Goal: Book appointment/travel/reservation

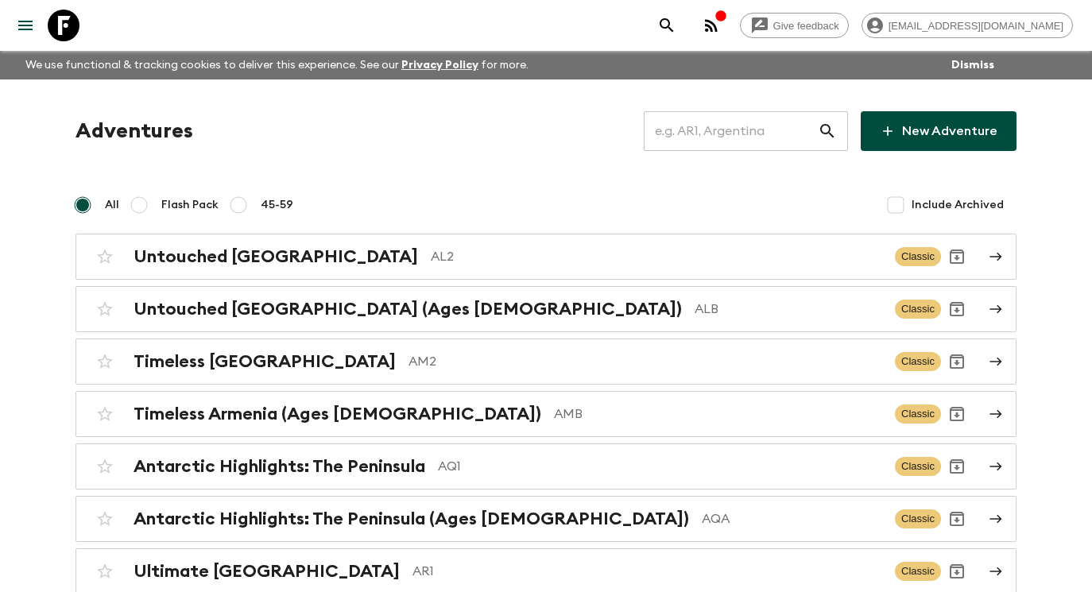
click at [738, 136] on input "text" at bounding box center [731, 131] width 174 height 45
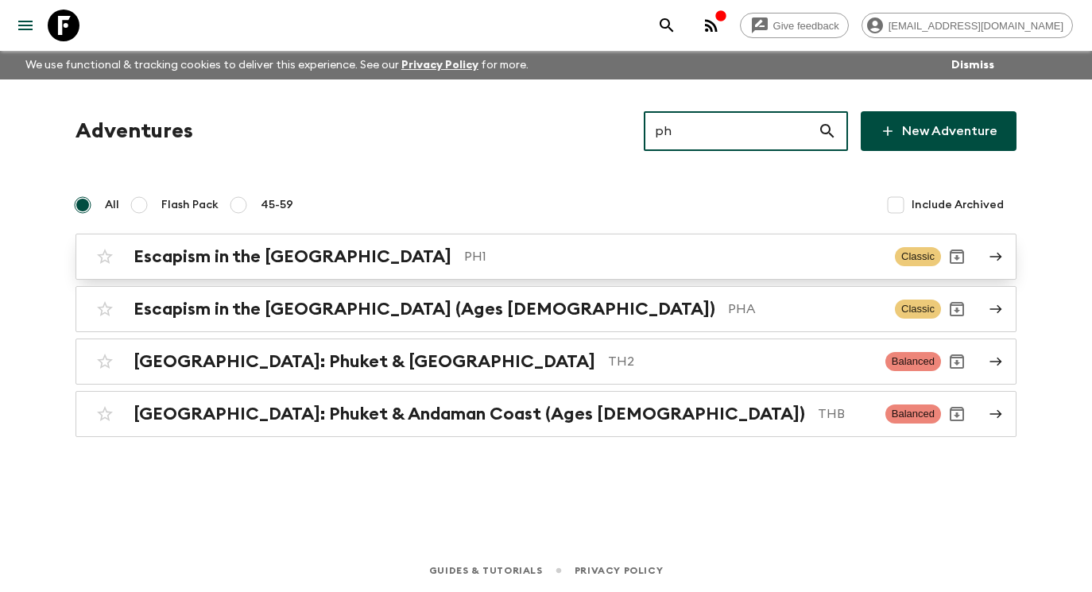
type input "ph"
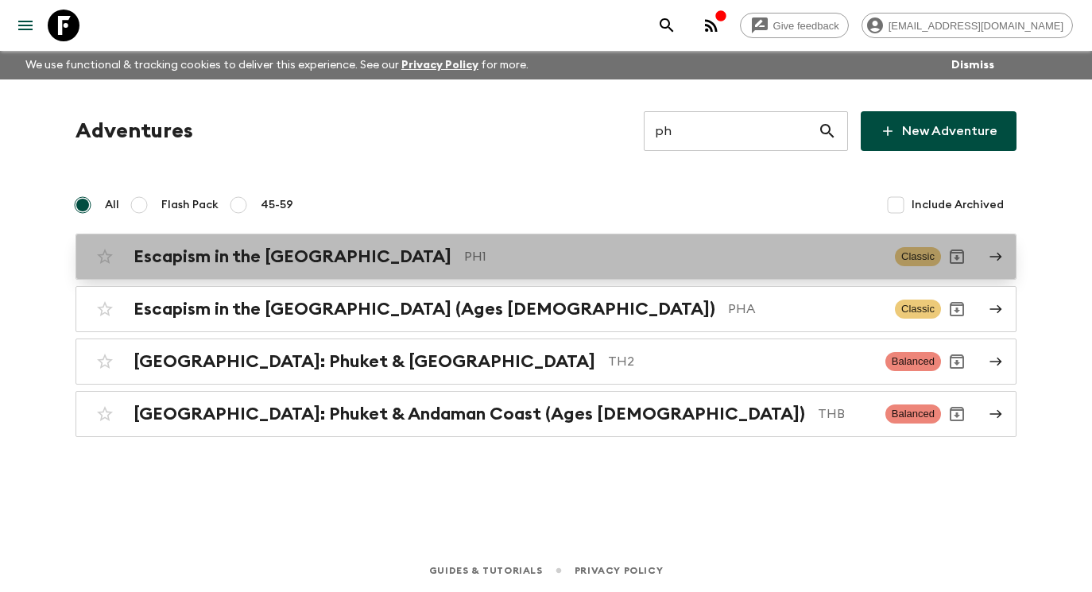
click at [584, 254] on p "PH1" at bounding box center [673, 256] width 418 height 19
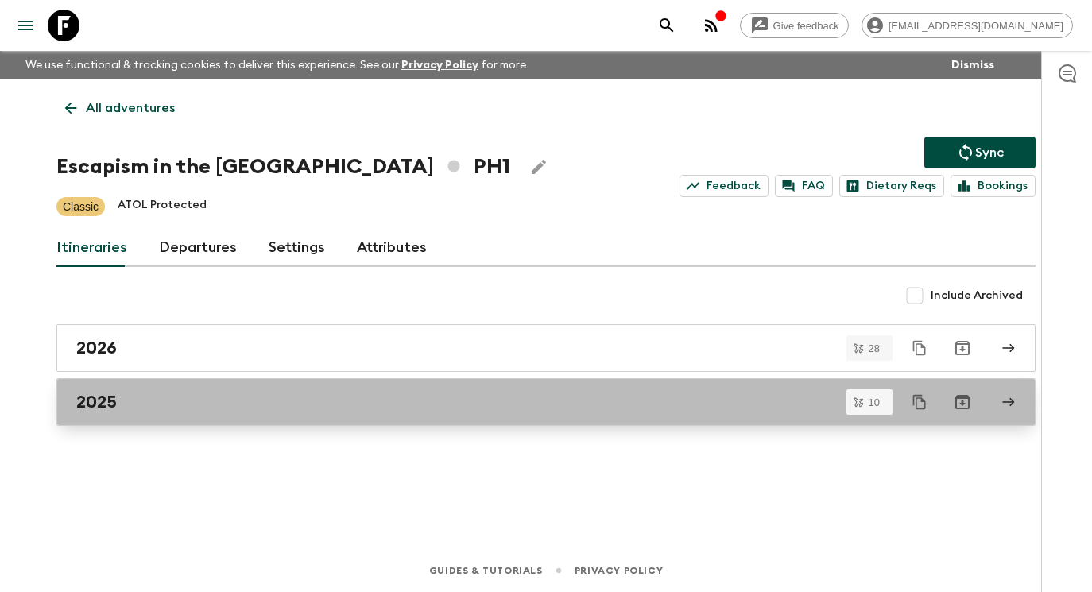
click at [340, 417] on link "2025" at bounding box center [546, 402] width 980 height 48
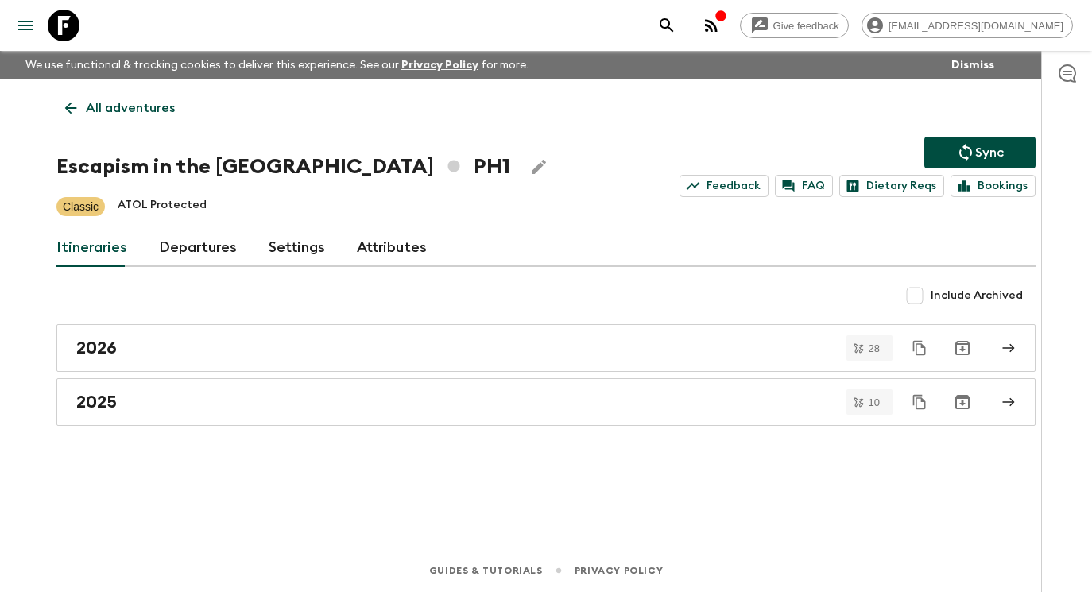
click at [103, 99] on p "All adventures" at bounding box center [130, 108] width 89 height 19
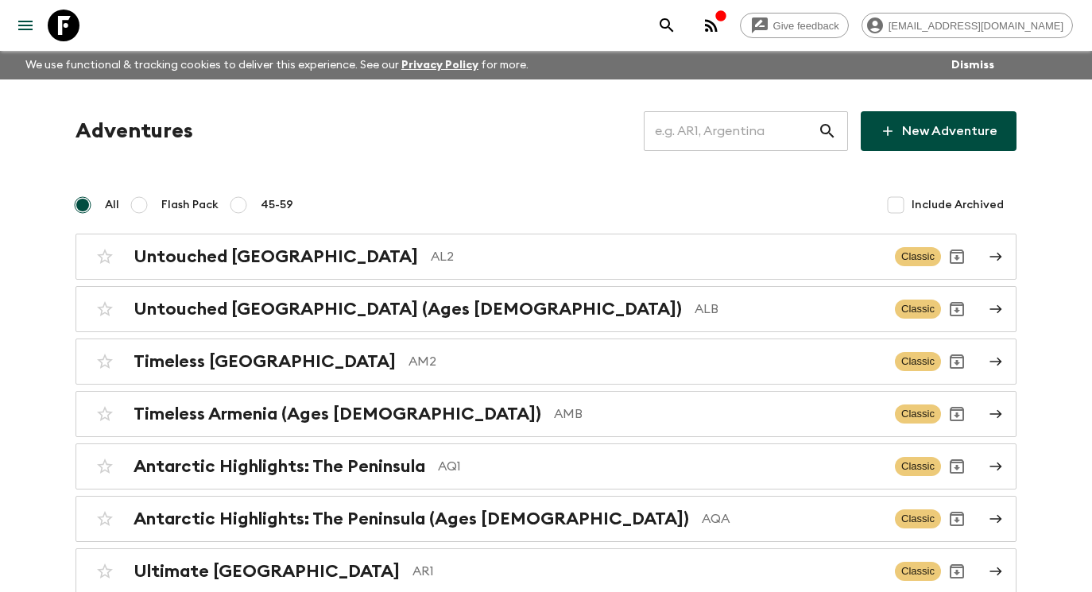
click at [740, 129] on input "text" at bounding box center [731, 131] width 174 height 45
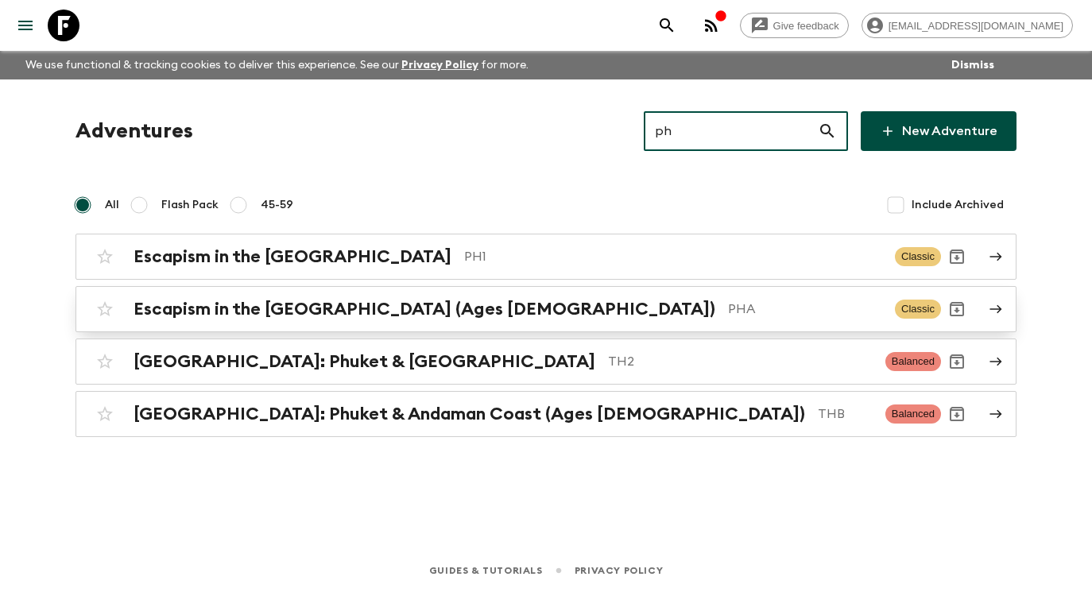
type input "ph"
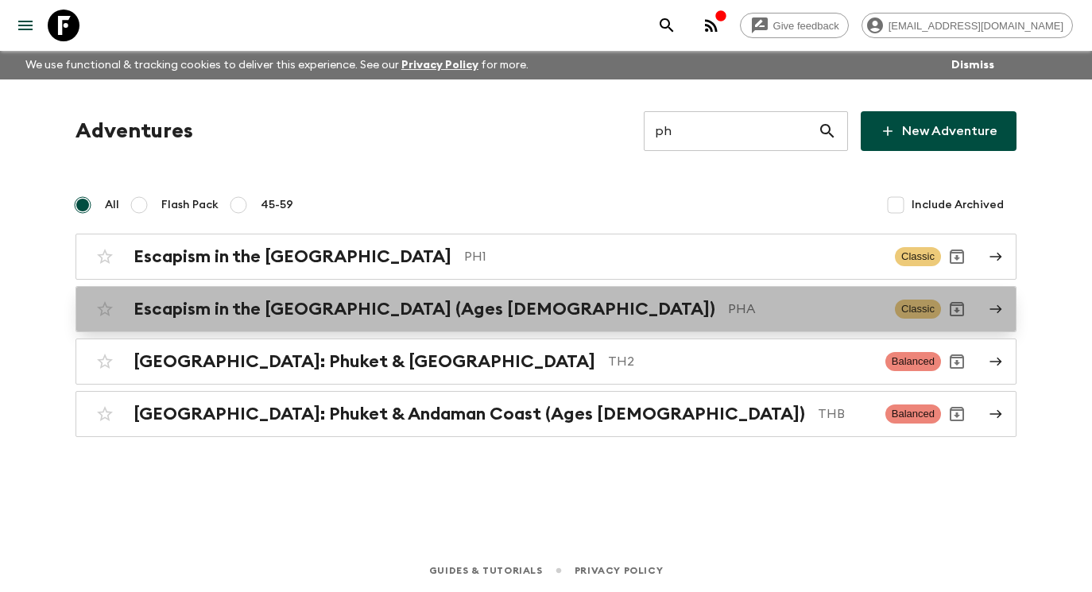
click at [728, 300] on p "PHA" at bounding box center [805, 309] width 154 height 19
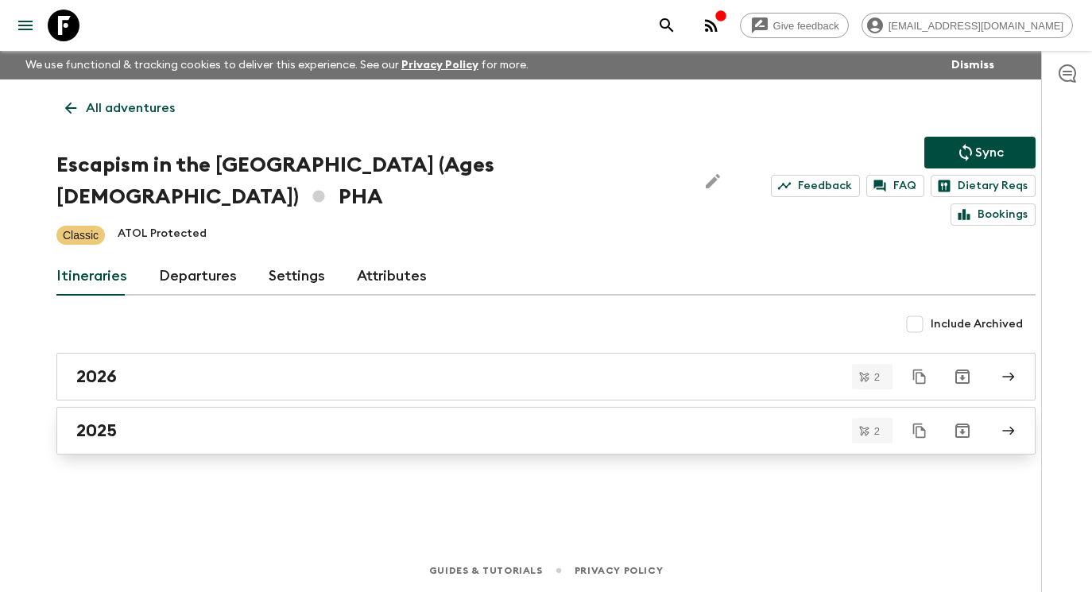
click at [388, 421] on div "2025" at bounding box center [531, 431] width 910 height 21
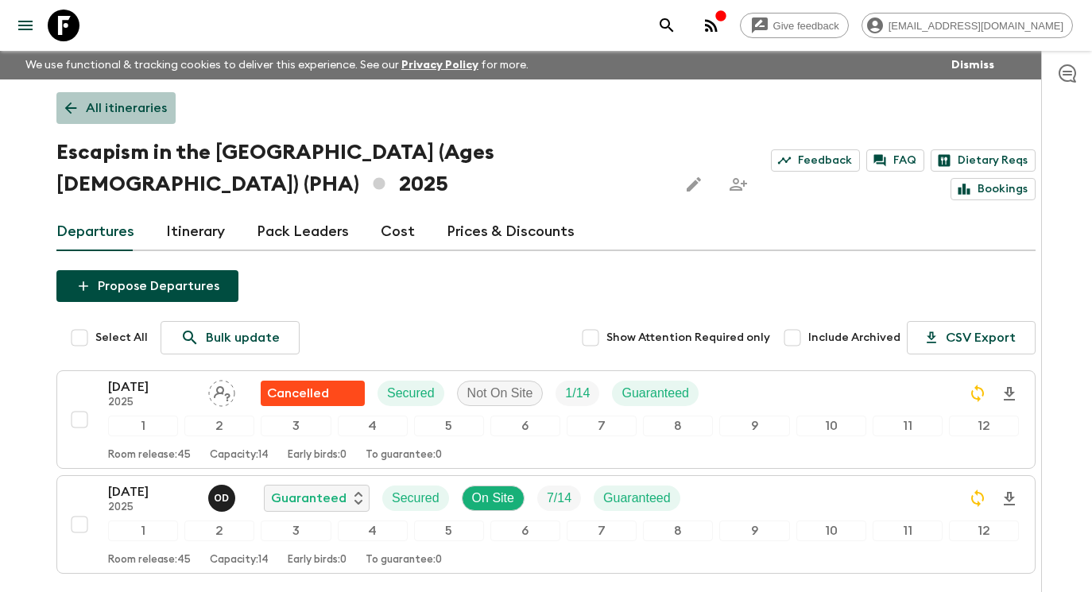
click at [127, 116] on p "All itineraries" at bounding box center [126, 108] width 81 height 19
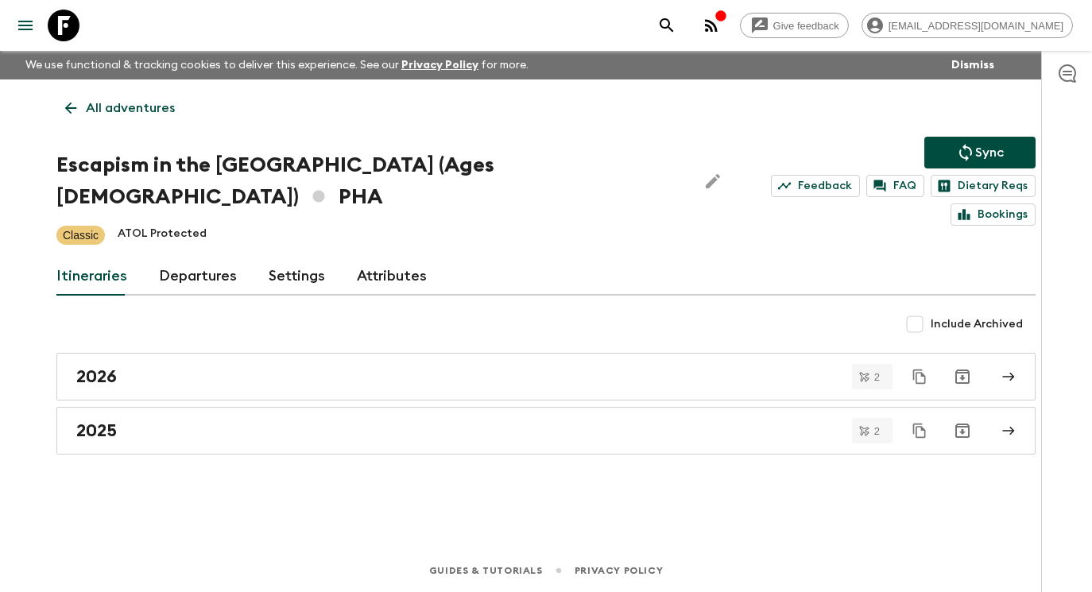
click at [132, 114] on p "All adventures" at bounding box center [130, 108] width 89 height 19
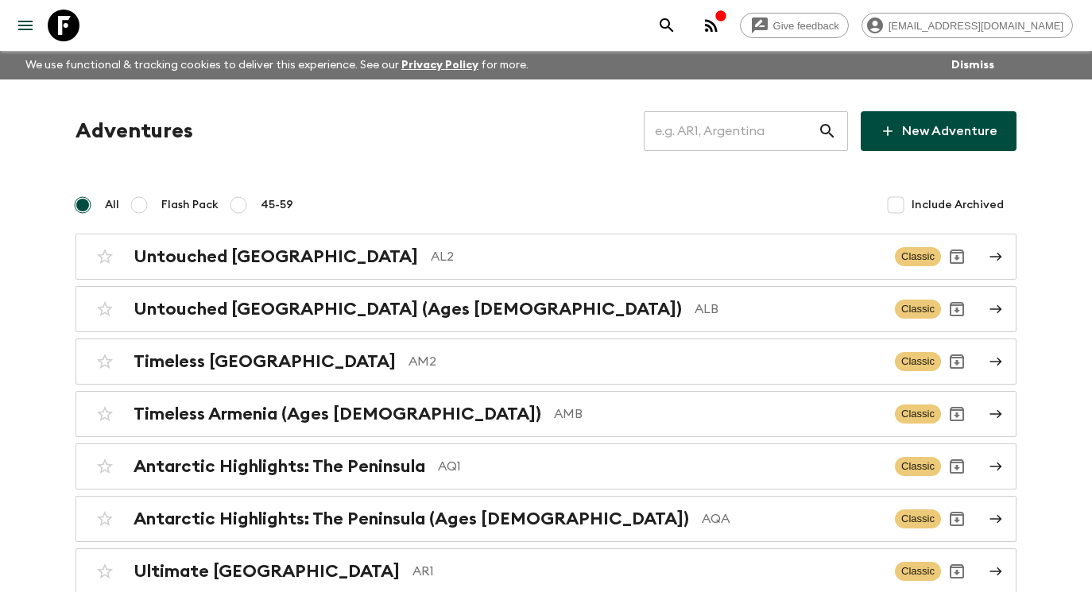
click at [758, 118] on input "text" at bounding box center [731, 131] width 174 height 45
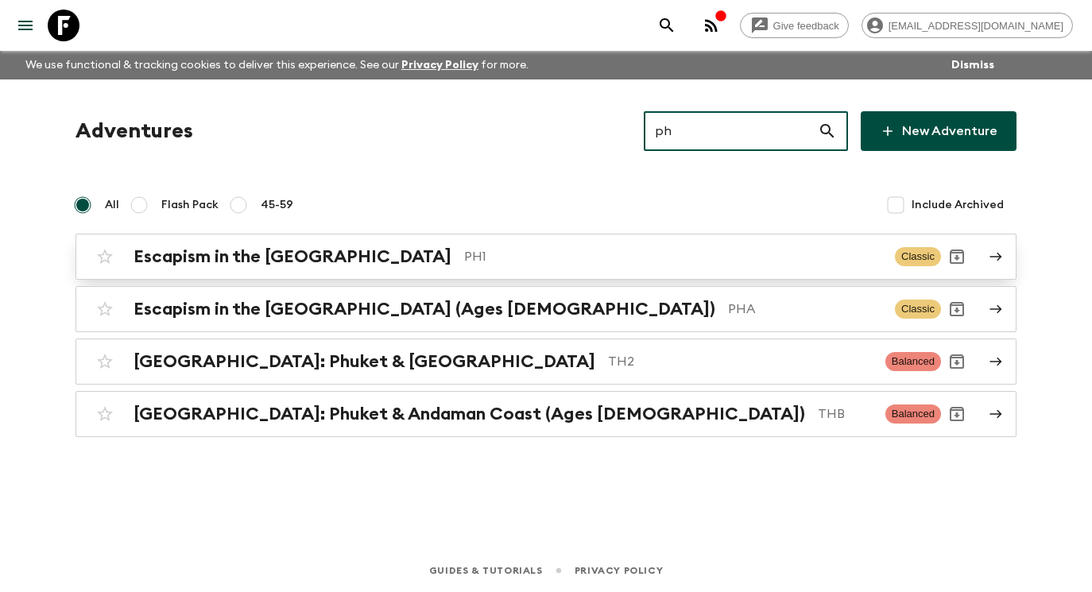
type input "ph"
click at [576, 265] on p "PH1" at bounding box center [673, 256] width 418 height 19
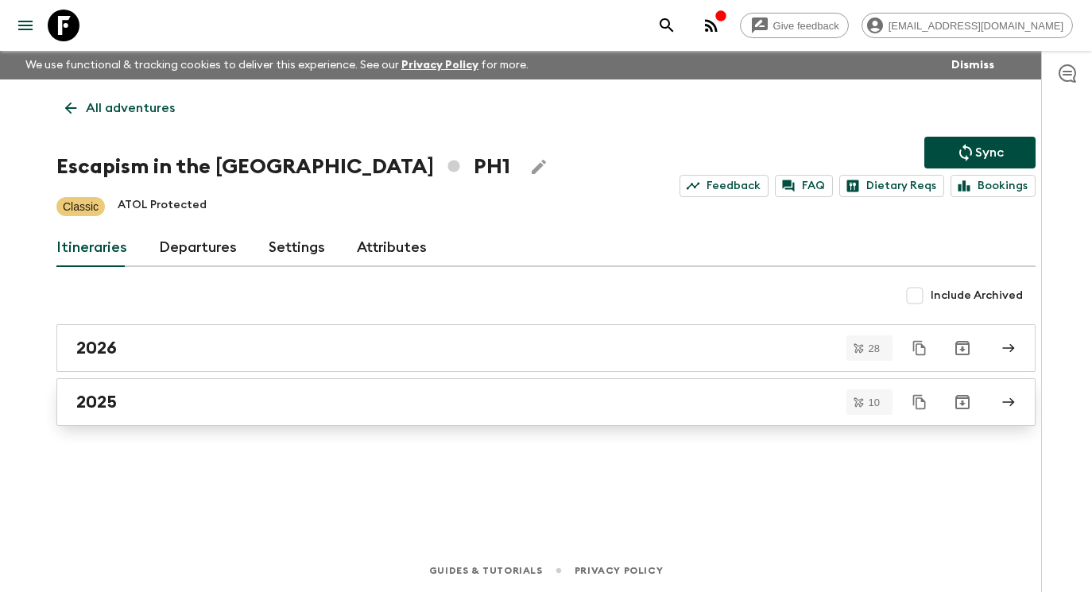
click at [545, 398] on div "2025" at bounding box center [531, 402] width 910 height 21
